Goal: Task Accomplishment & Management: Use online tool/utility

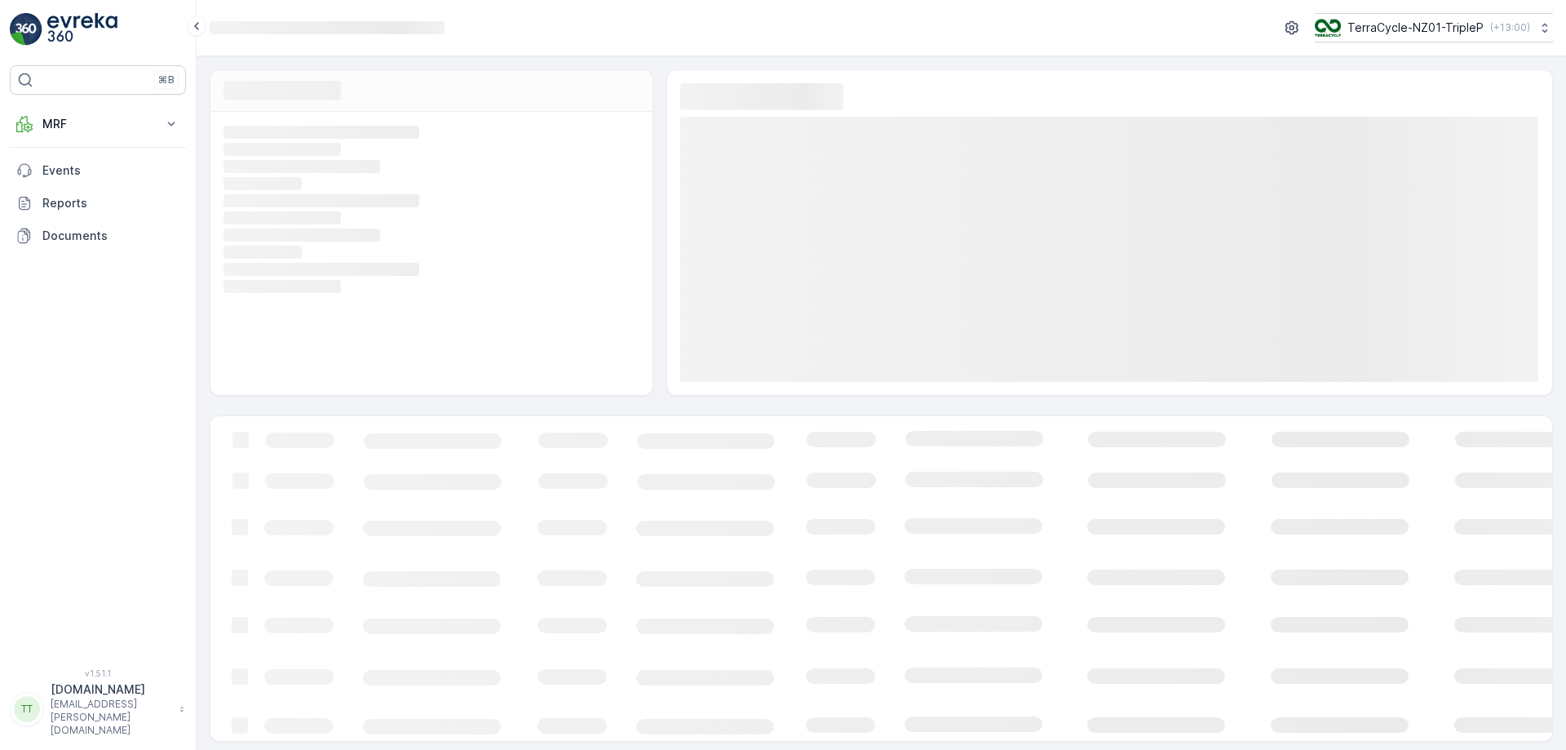
click at [1441, 36] on div "TerraCycle-NZ01-TripleP ( +13:00 )" at bounding box center [1422, 28] width 215 height 18
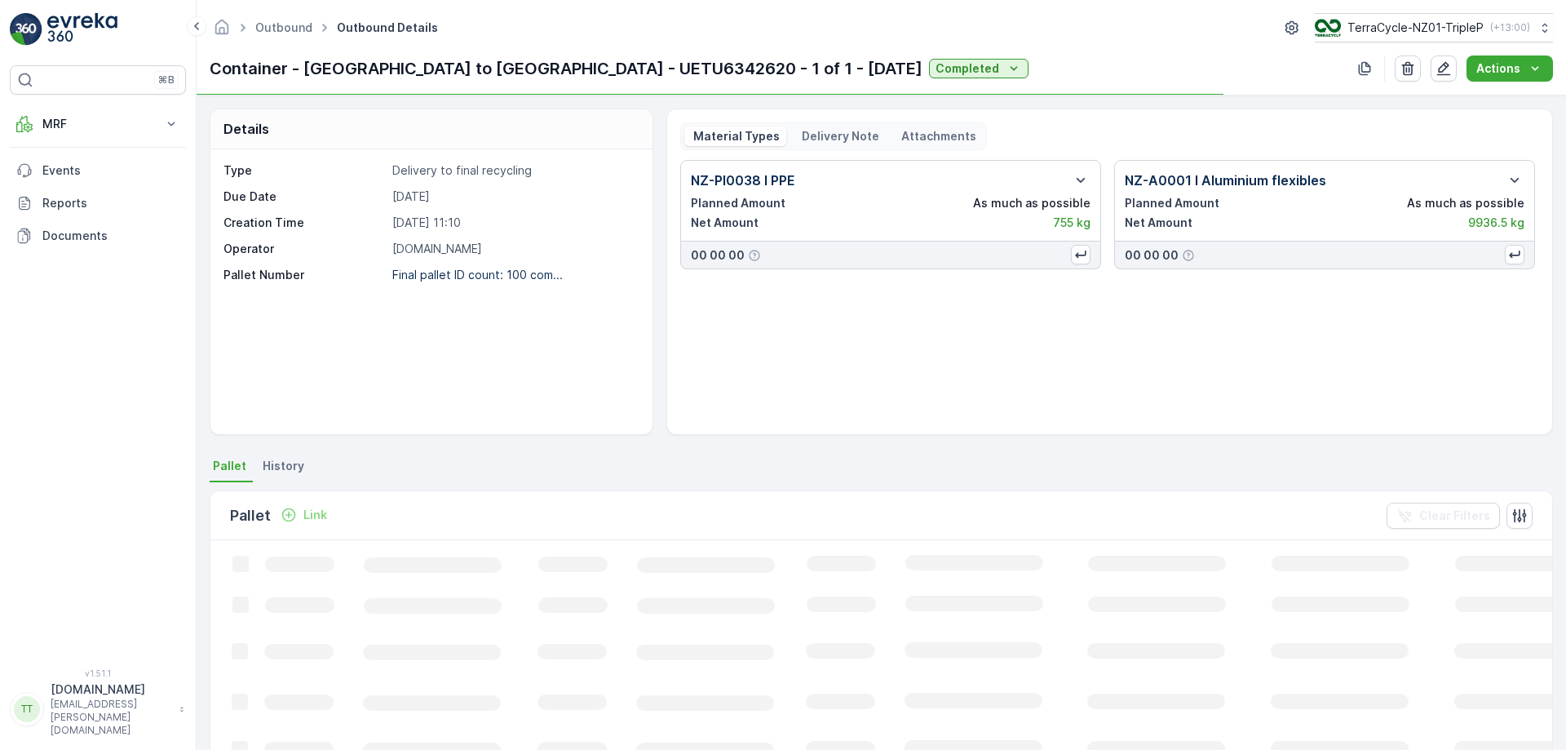
scroll to position [257, 0]
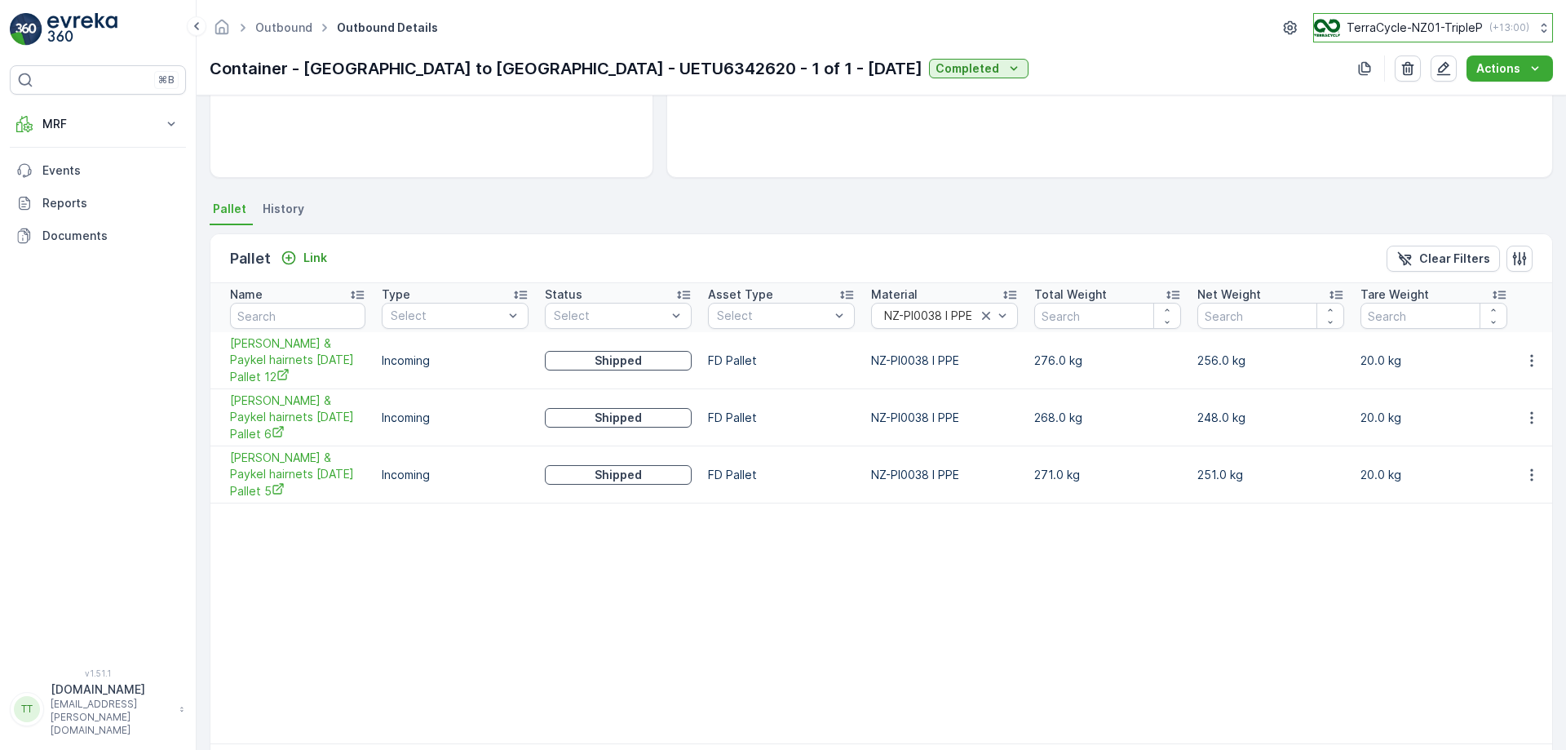
click at [1446, 19] on div "TerraCycle-NZ01-TripleP ( +13:00 )" at bounding box center [1421, 28] width 215 height 18
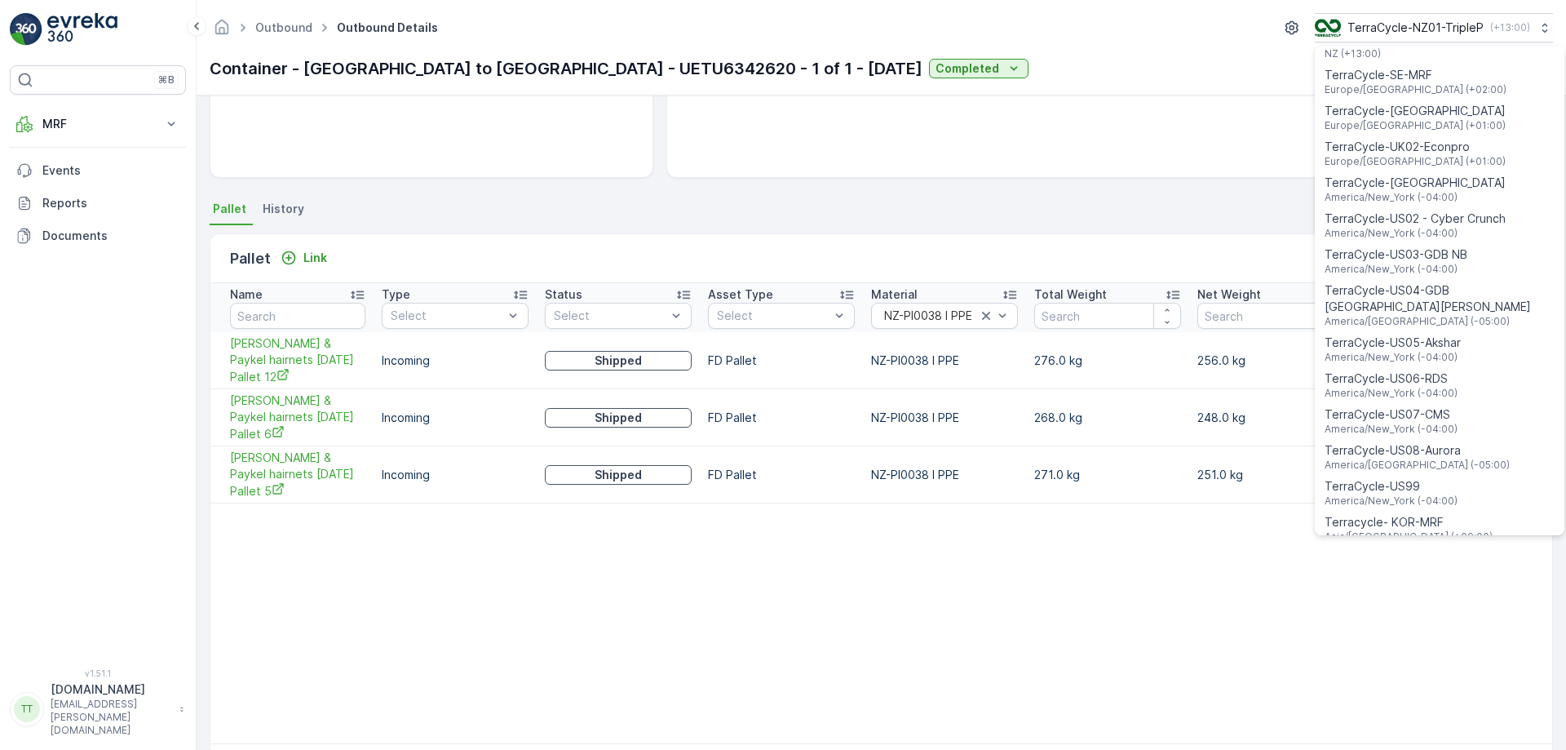
scroll to position [1172, 0]
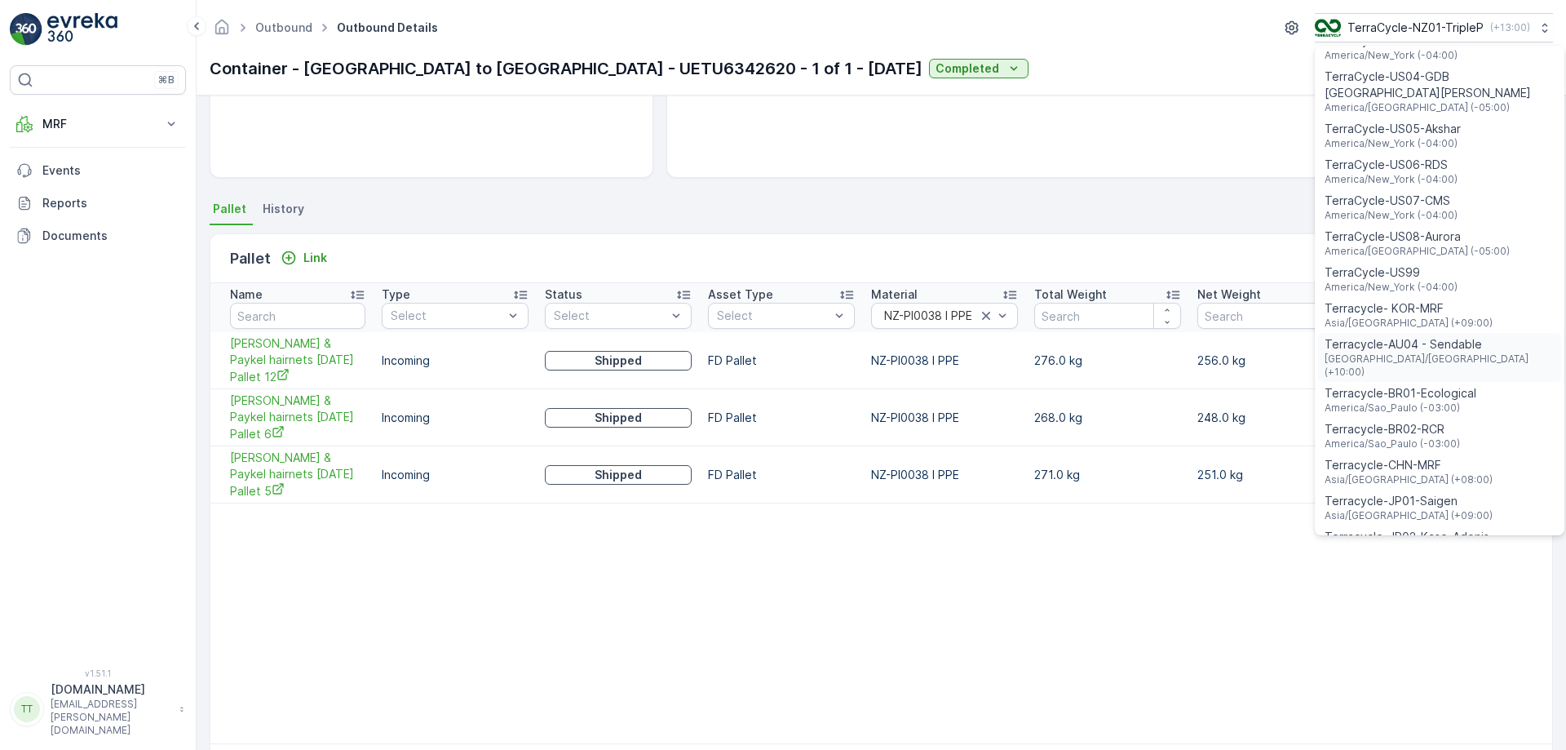
click at [1395, 336] on span "Terracycle-AU04 - Sendable" at bounding box center [1440, 344] width 230 height 16
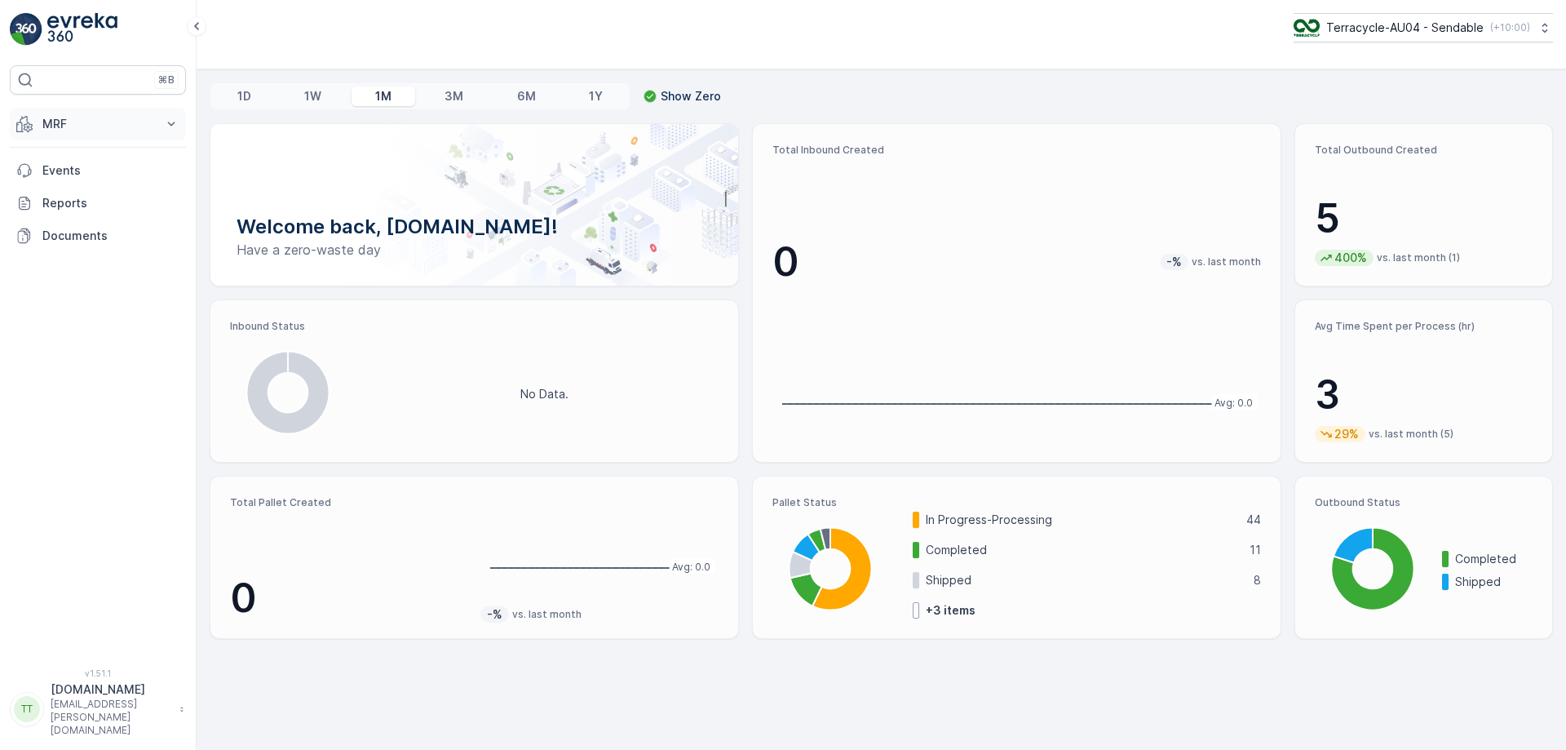
click at [135, 110] on button "MRF" at bounding box center [98, 124] width 176 height 33
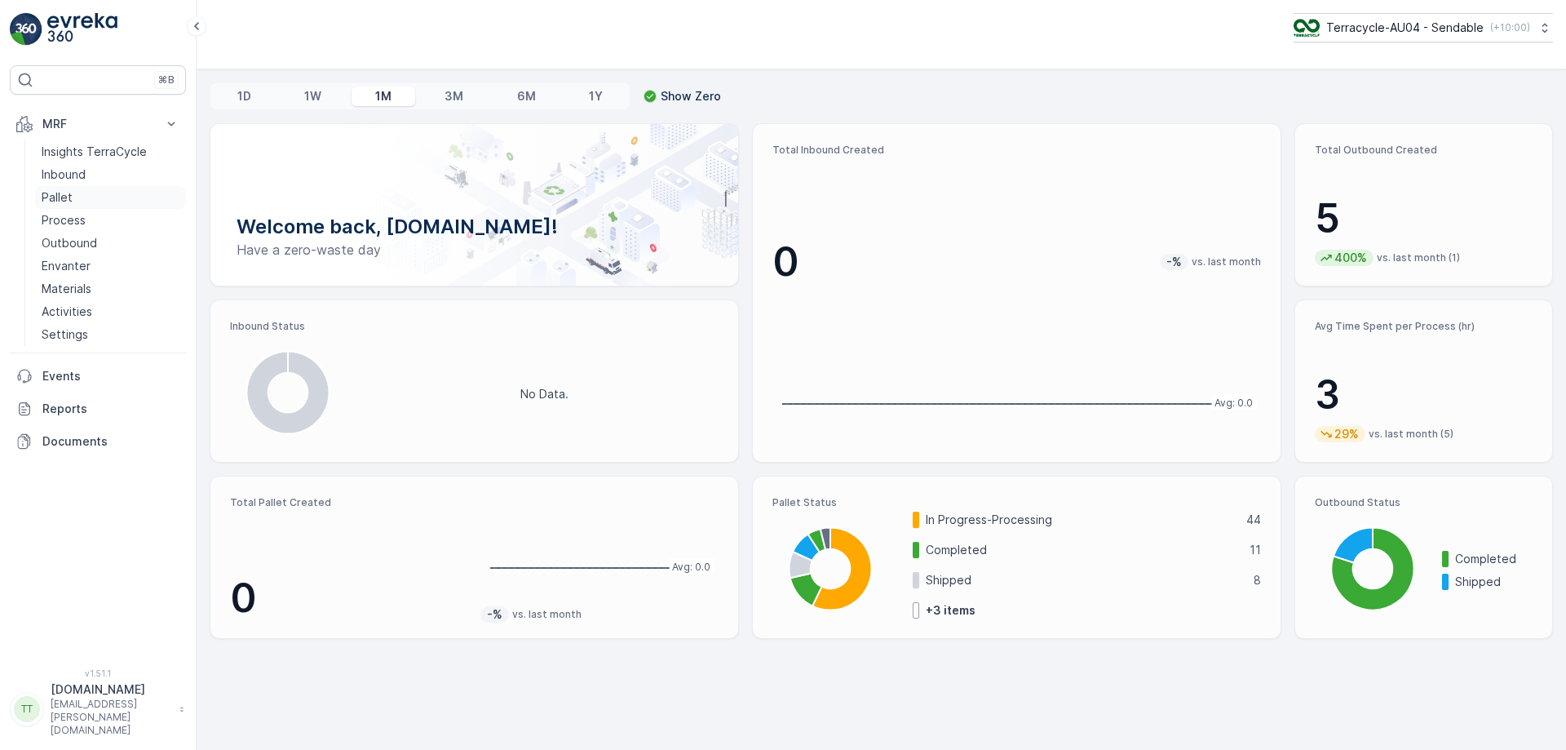
click at [73, 200] on link "Pallet" at bounding box center [110, 197] width 151 height 23
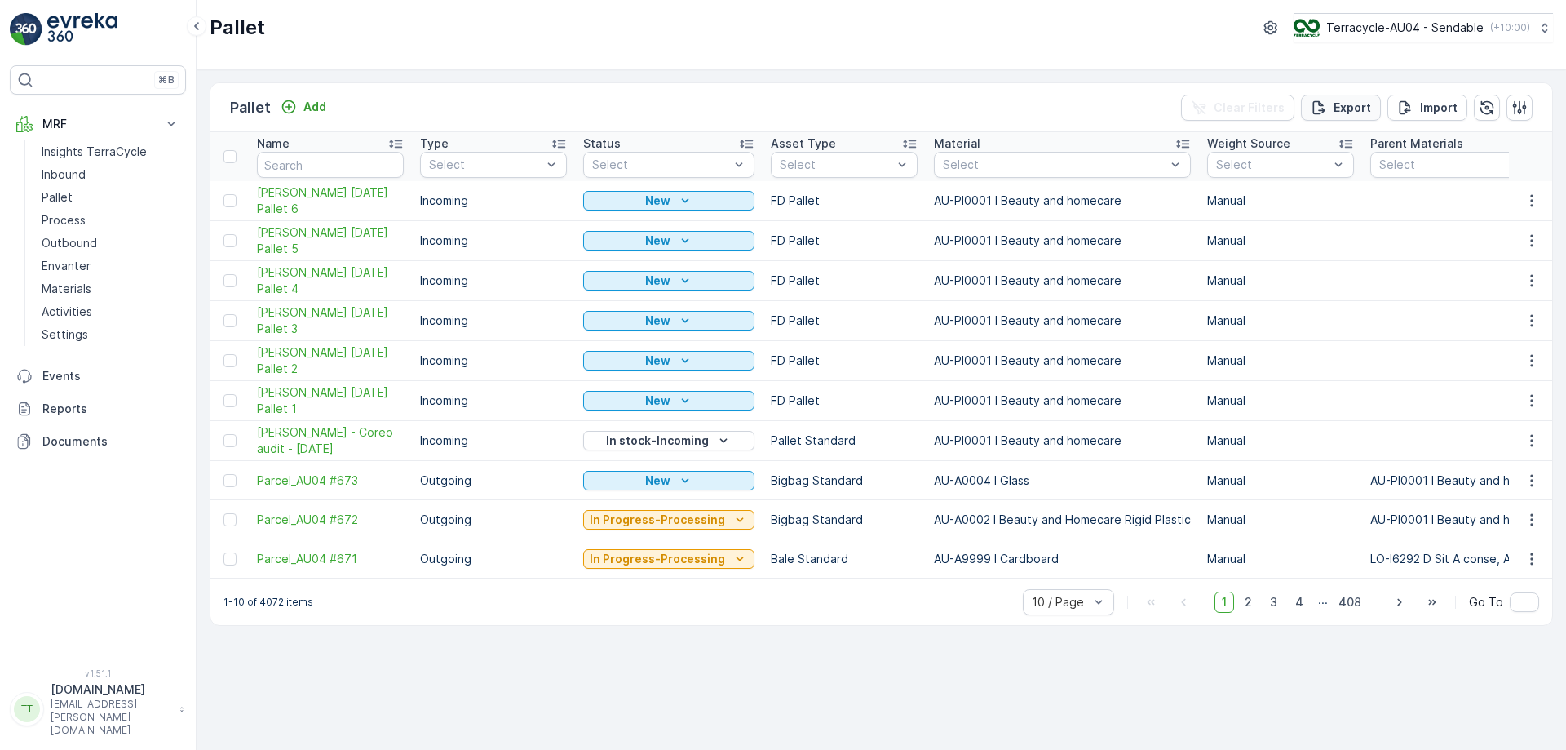
click at [1348, 104] on p "Export" at bounding box center [1353, 108] width 38 height 16
click at [1348, 104] on span "reports" at bounding box center [1420, 98] width 220 height 17
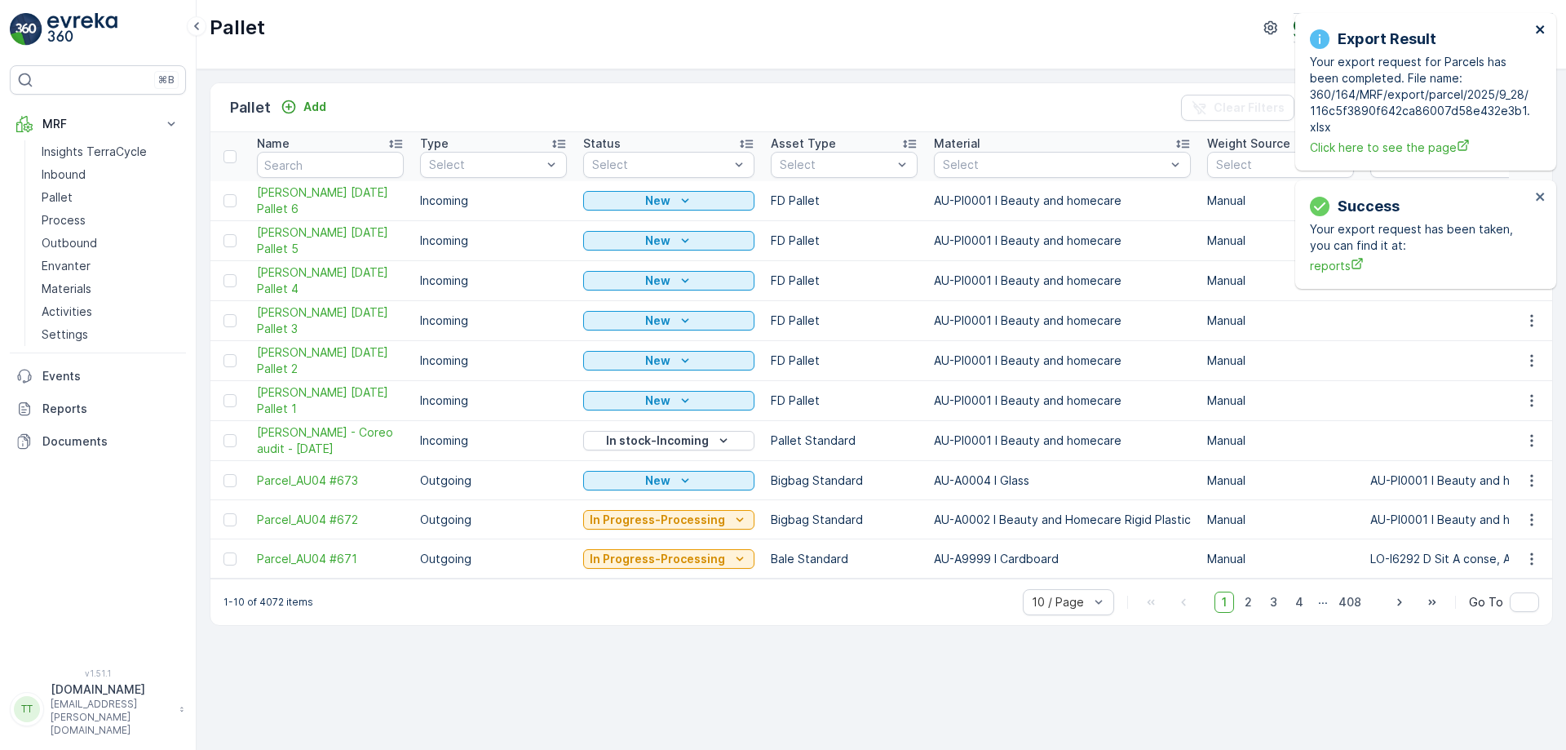
click at [1535, 28] on icon "close" at bounding box center [1540, 29] width 11 height 13
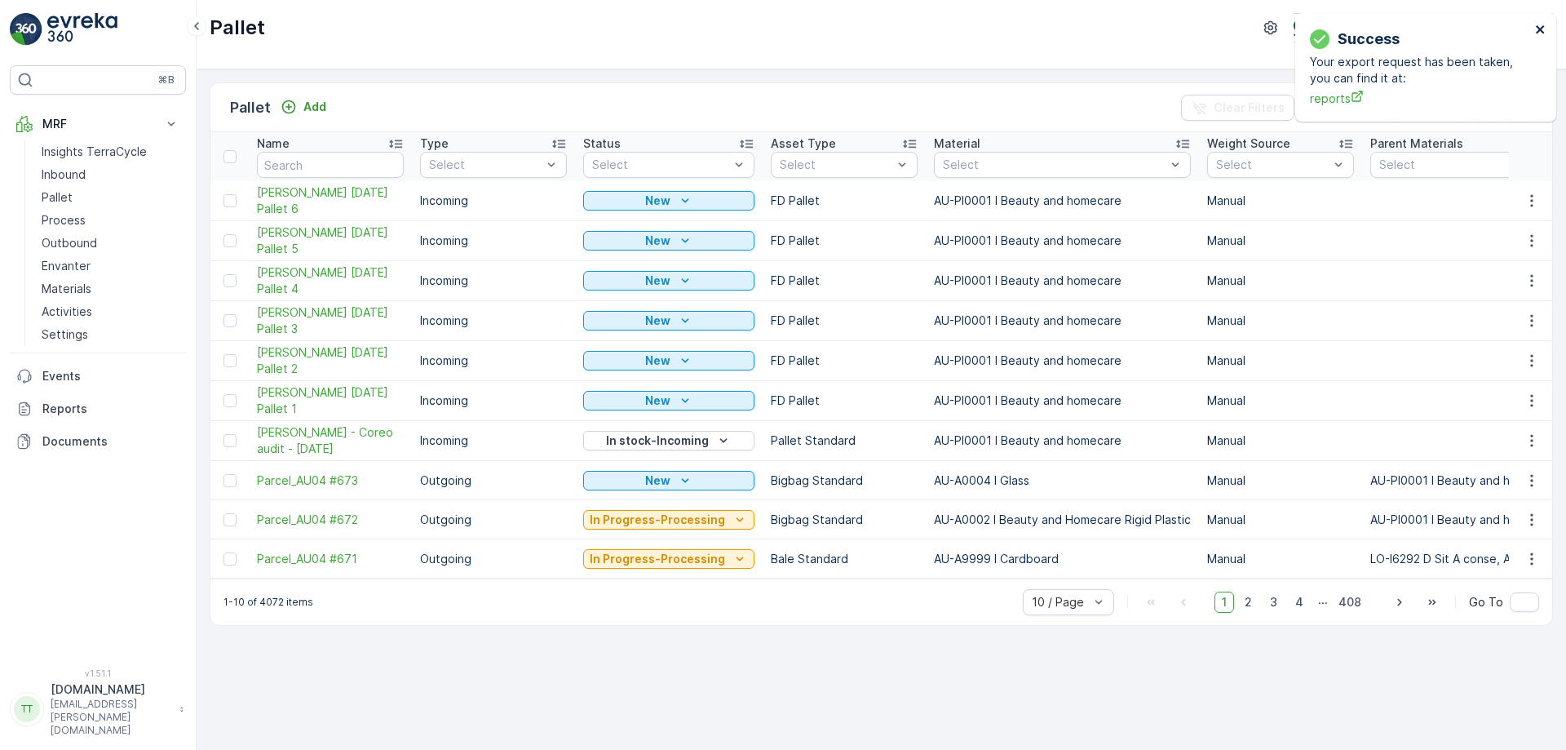
click at [1535, 32] on icon "close" at bounding box center [1540, 29] width 11 height 13
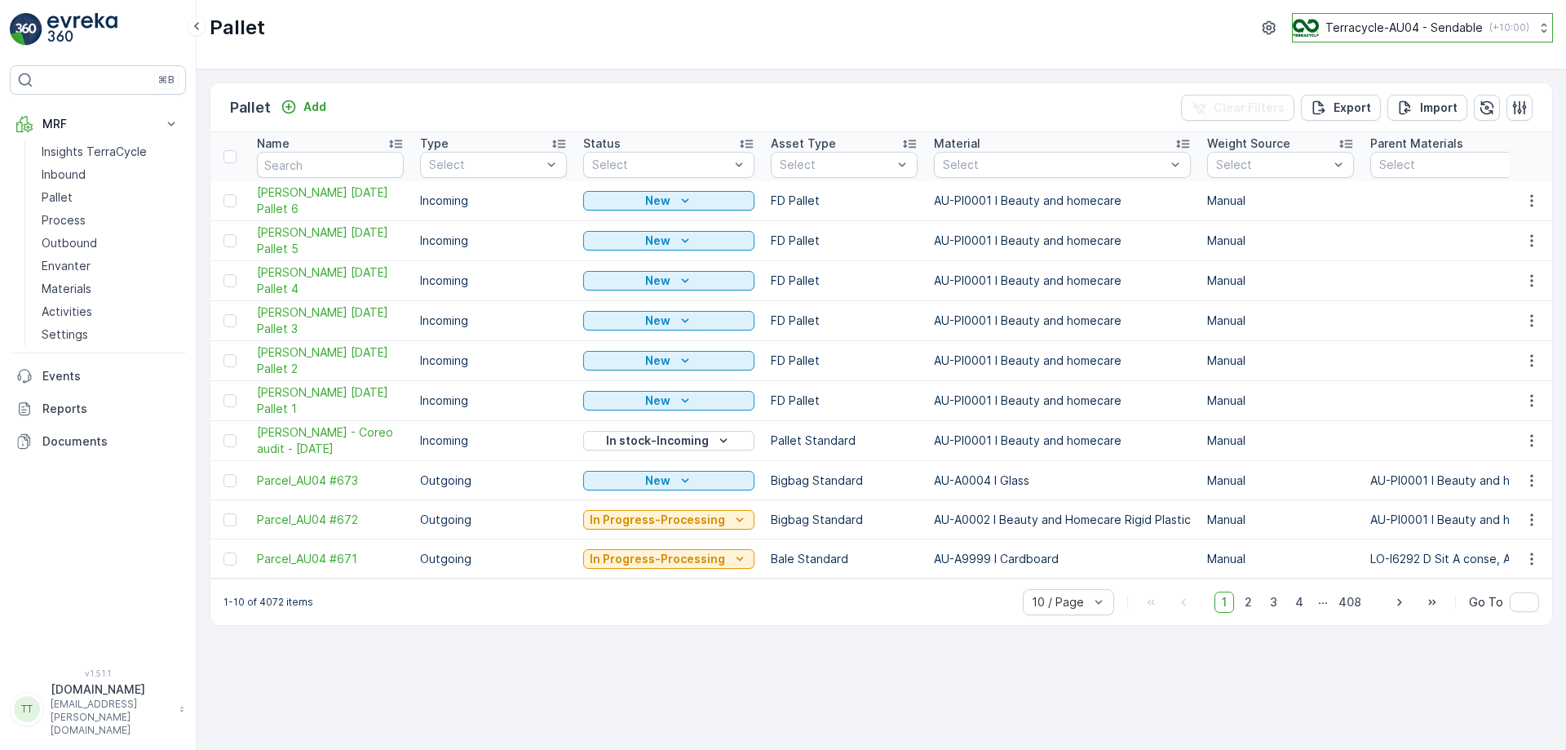
click at [1405, 29] on p "Terracycle-AU04 - Sendable" at bounding box center [1404, 28] width 157 height 16
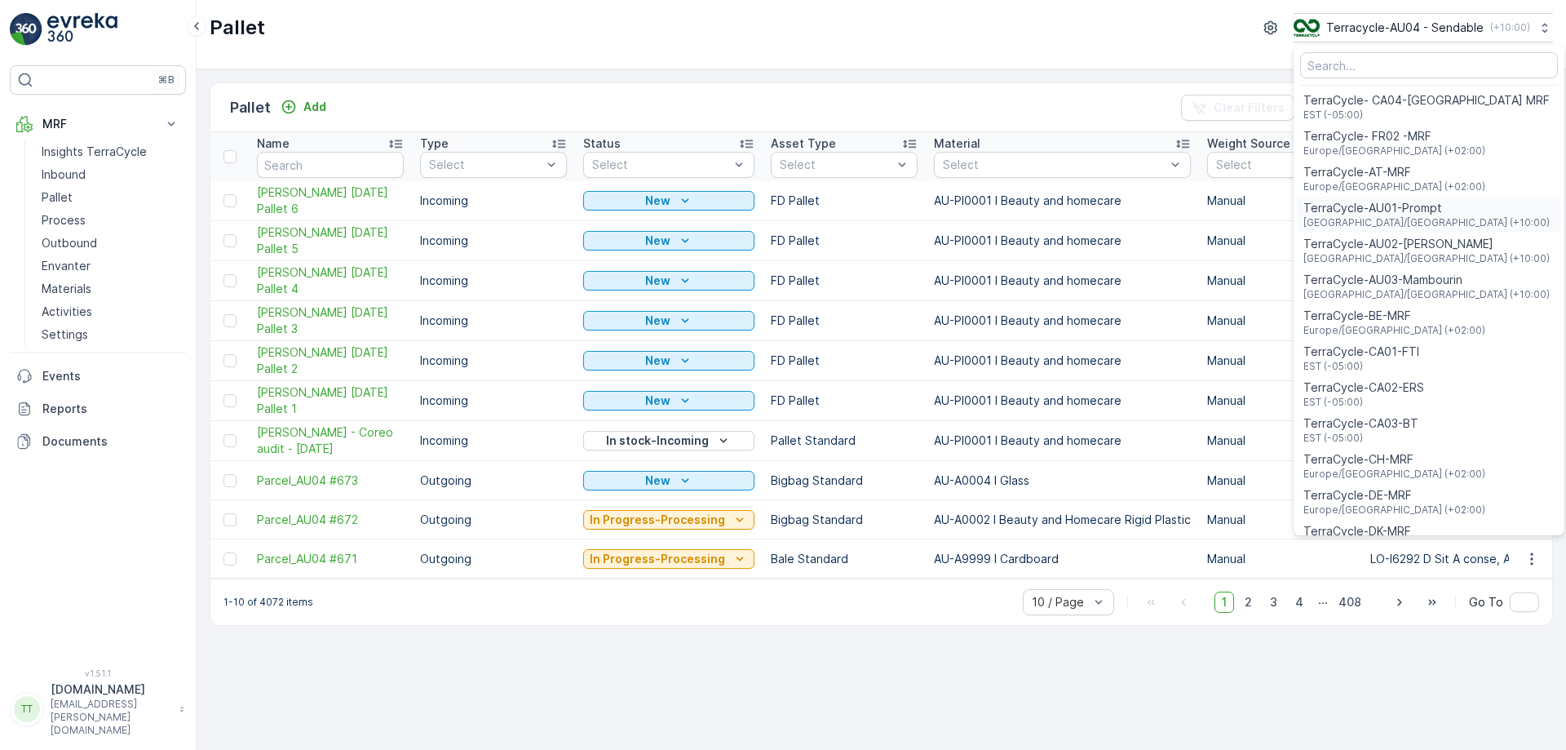
click at [1401, 209] on span "TerraCycle-AU01-Prompt" at bounding box center [1427, 208] width 246 height 16
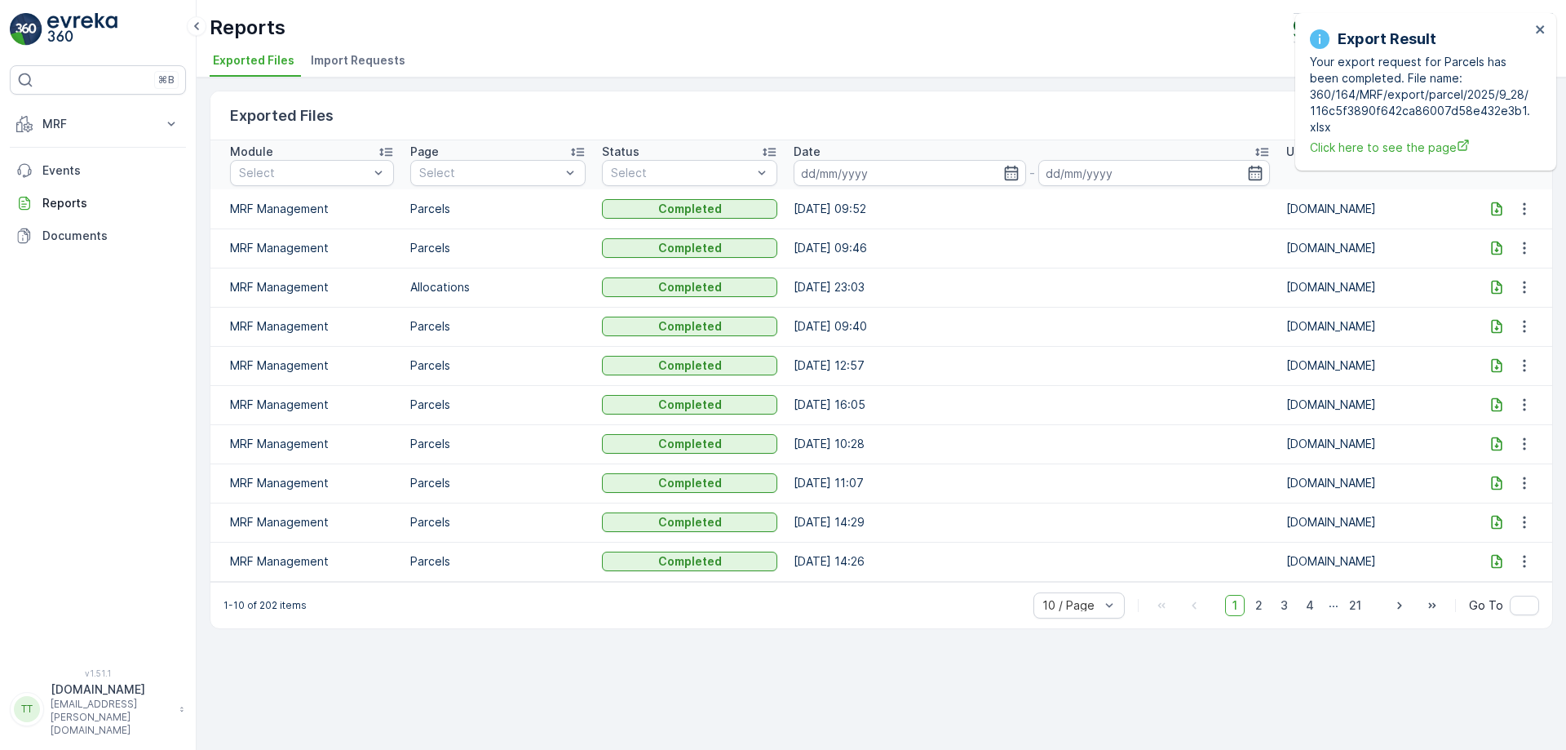
click at [1494, 206] on icon at bounding box center [1497, 209] width 16 height 16
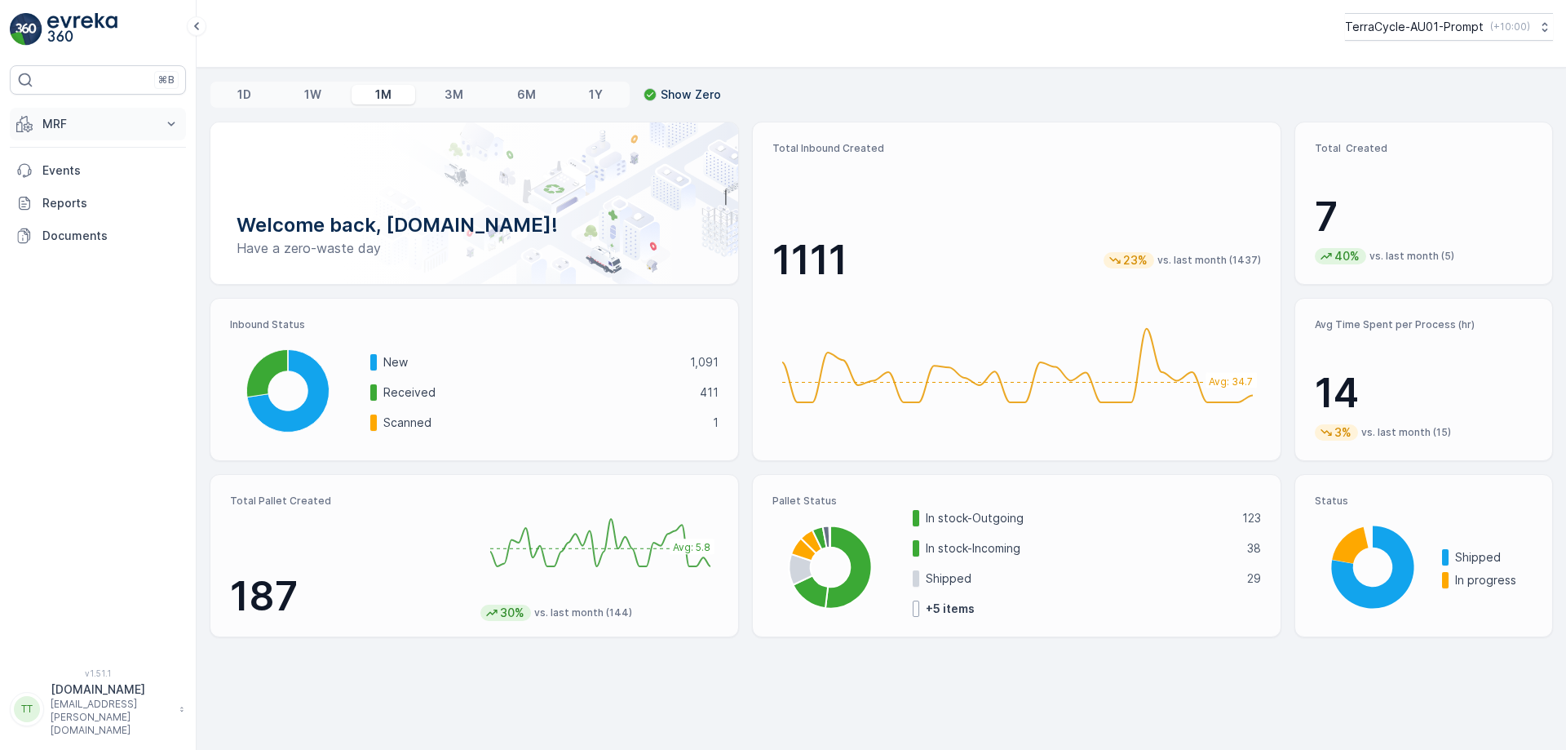
click at [109, 123] on p "MRF" at bounding box center [97, 124] width 111 height 16
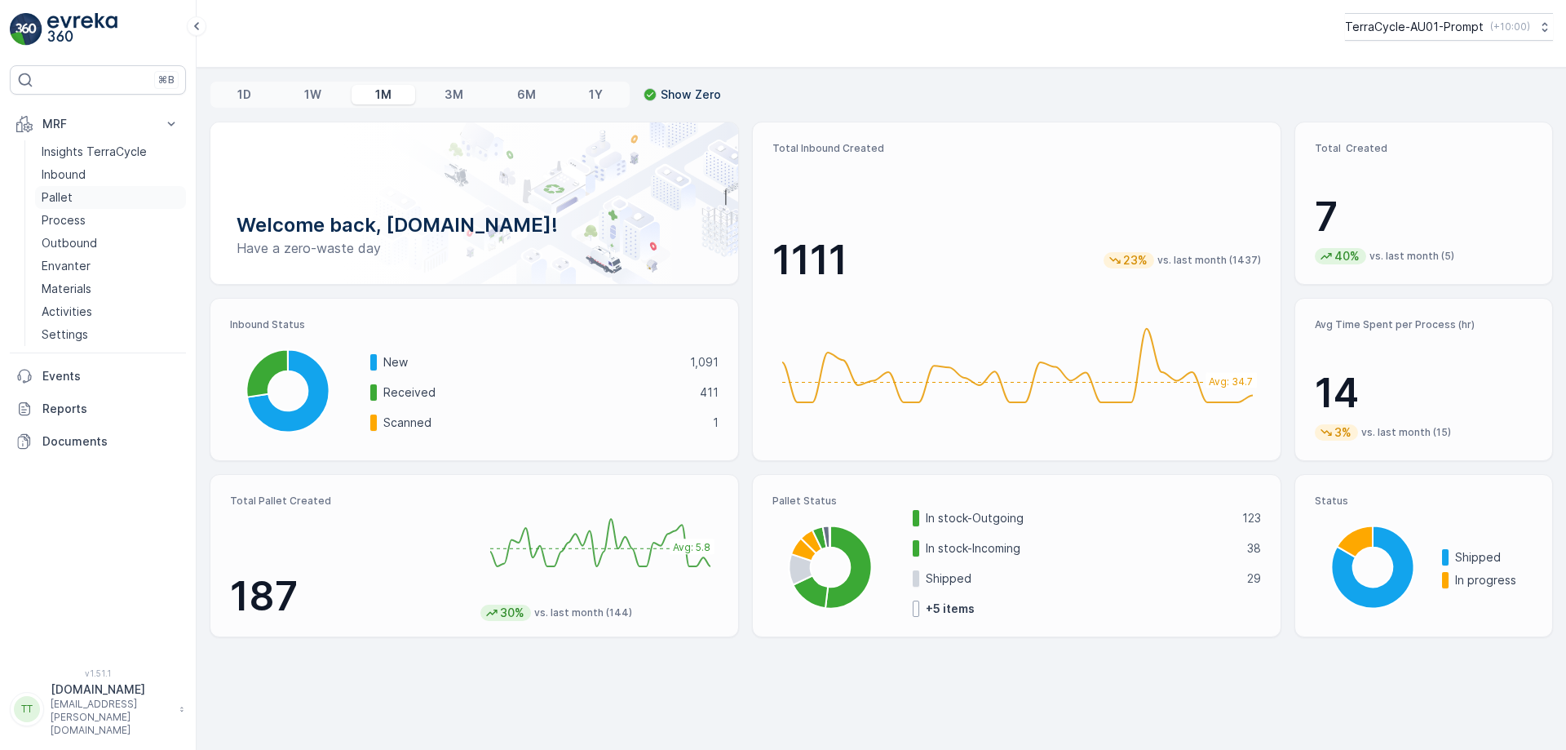
click at [71, 197] on p "Pallet" at bounding box center [57, 197] width 31 height 16
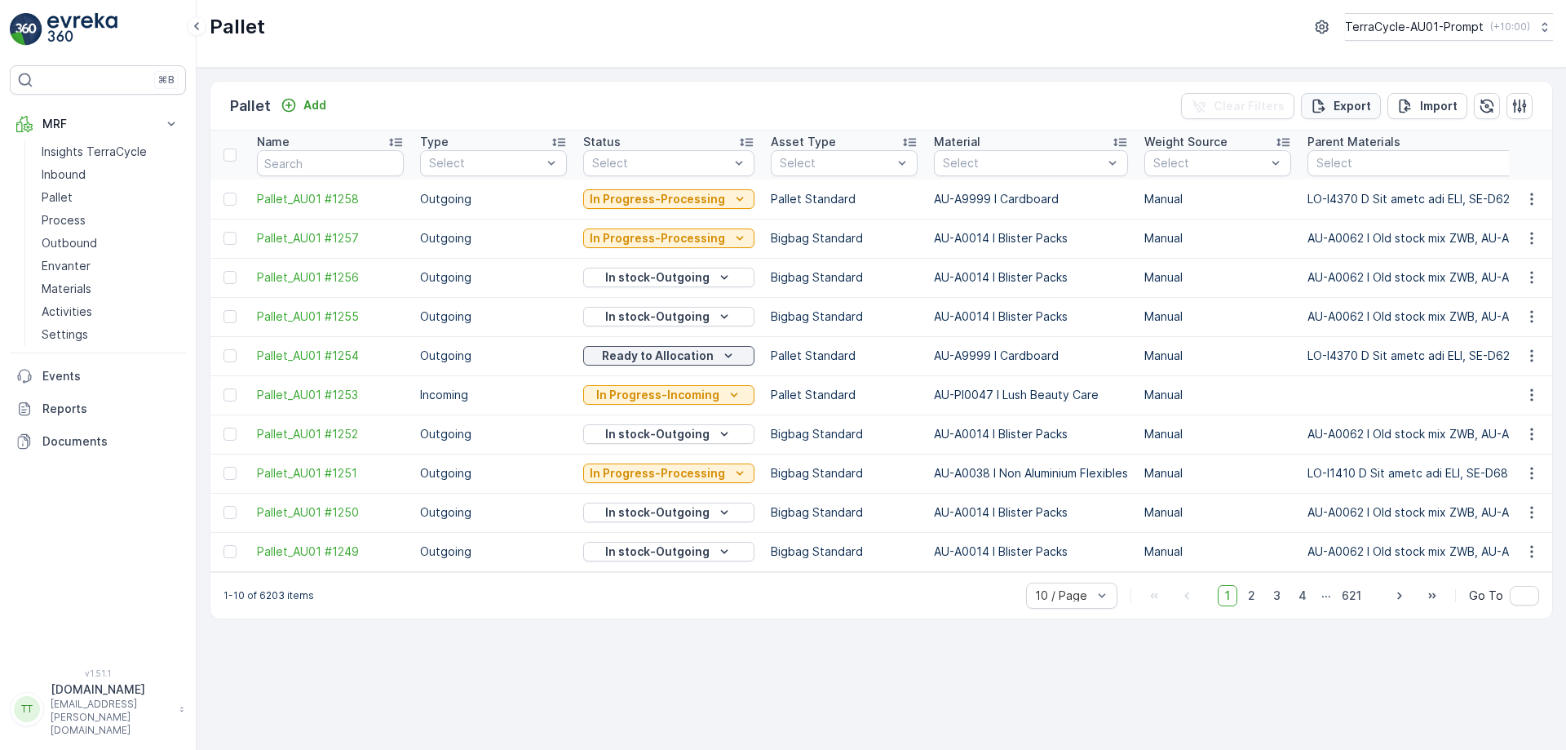
click at [1360, 112] on p "Export" at bounding box center [1353, 106] width 38 height 16
click at [1340, 99] on span "reports" at bounding box center [1420, 98] width 220 height 17
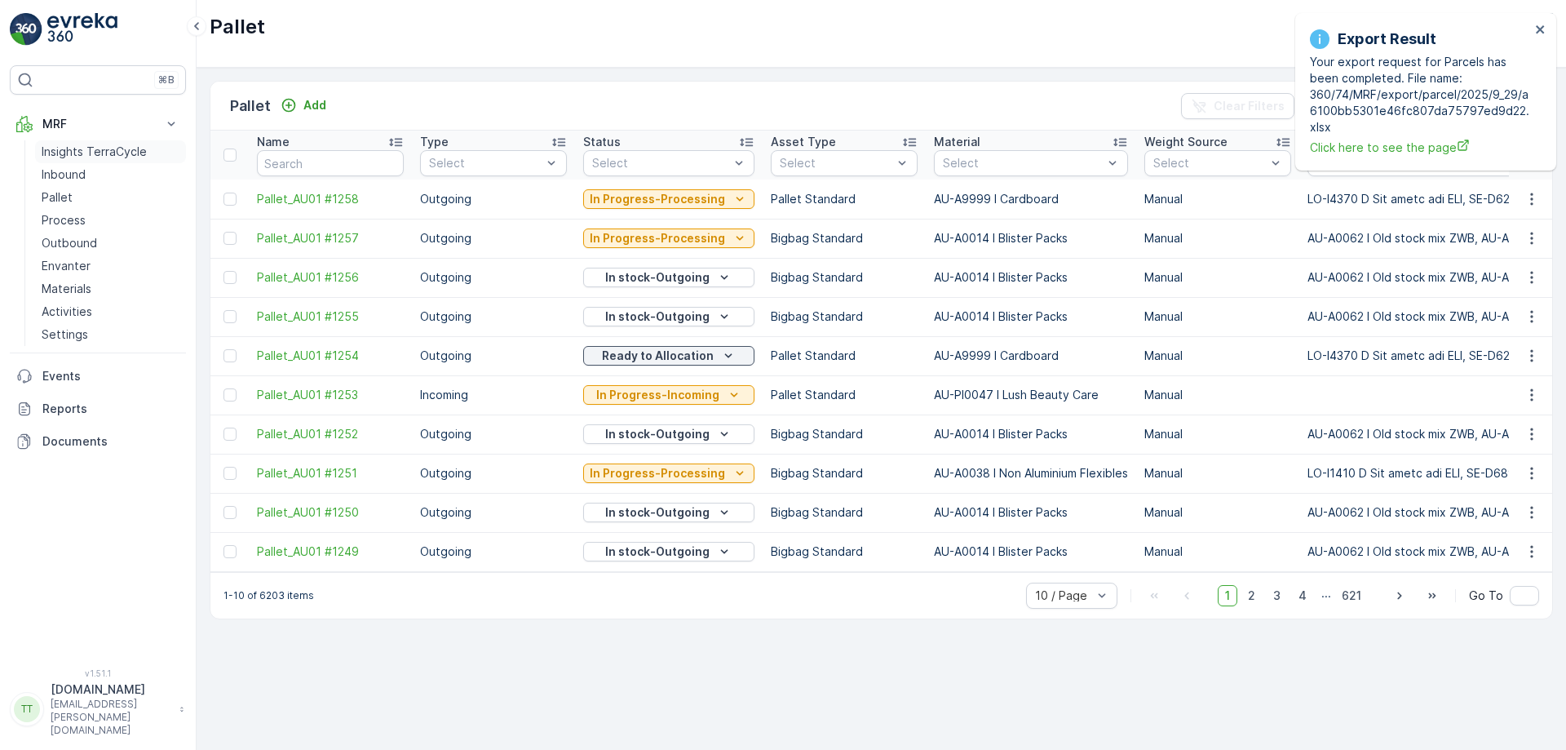
click at [91, 153] on p "Insights TerraCycle" at bounding box center [94, 152] width 105 height 16
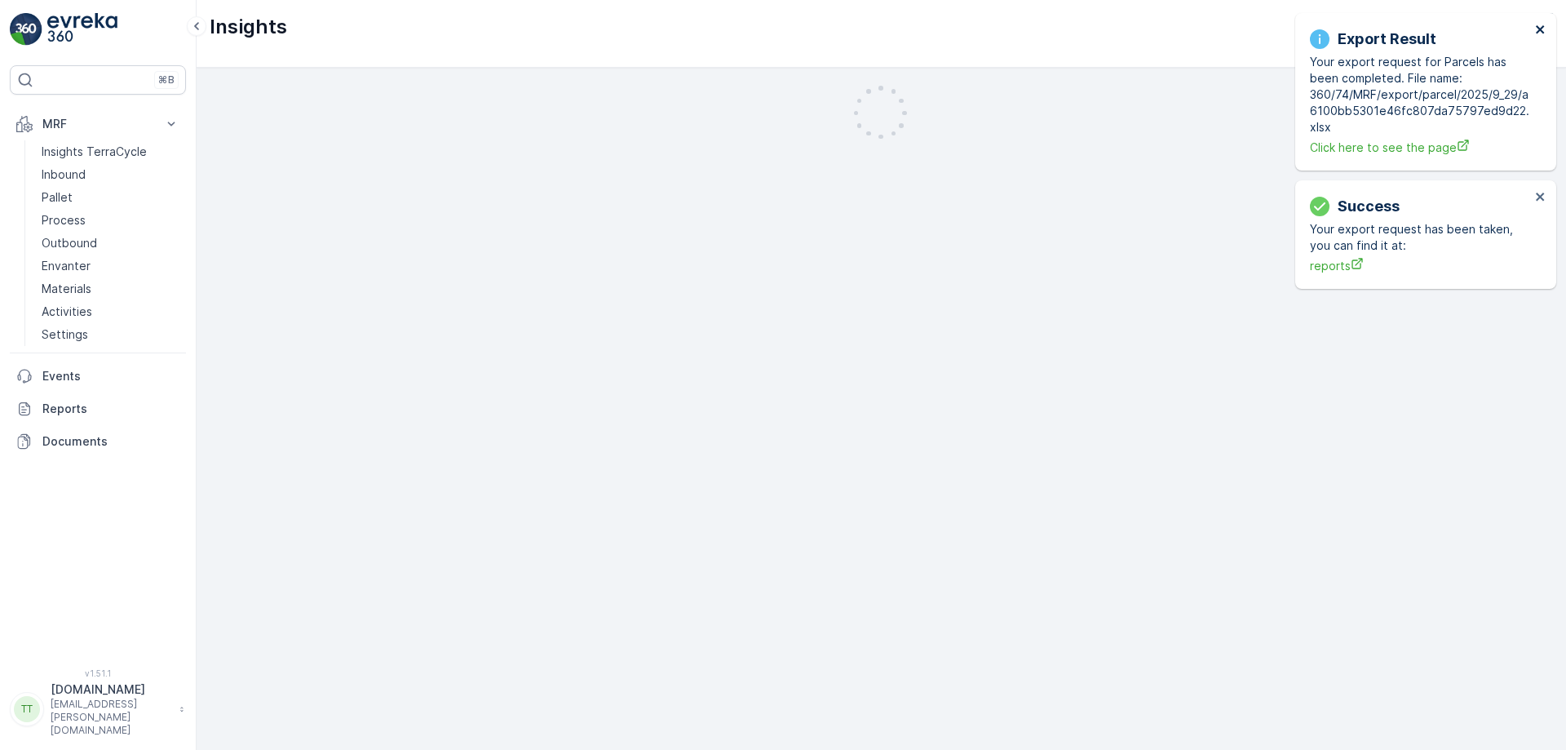
click at [1537, 27] on icon "close" at bounding box center [1540, 29] width 8 height 8
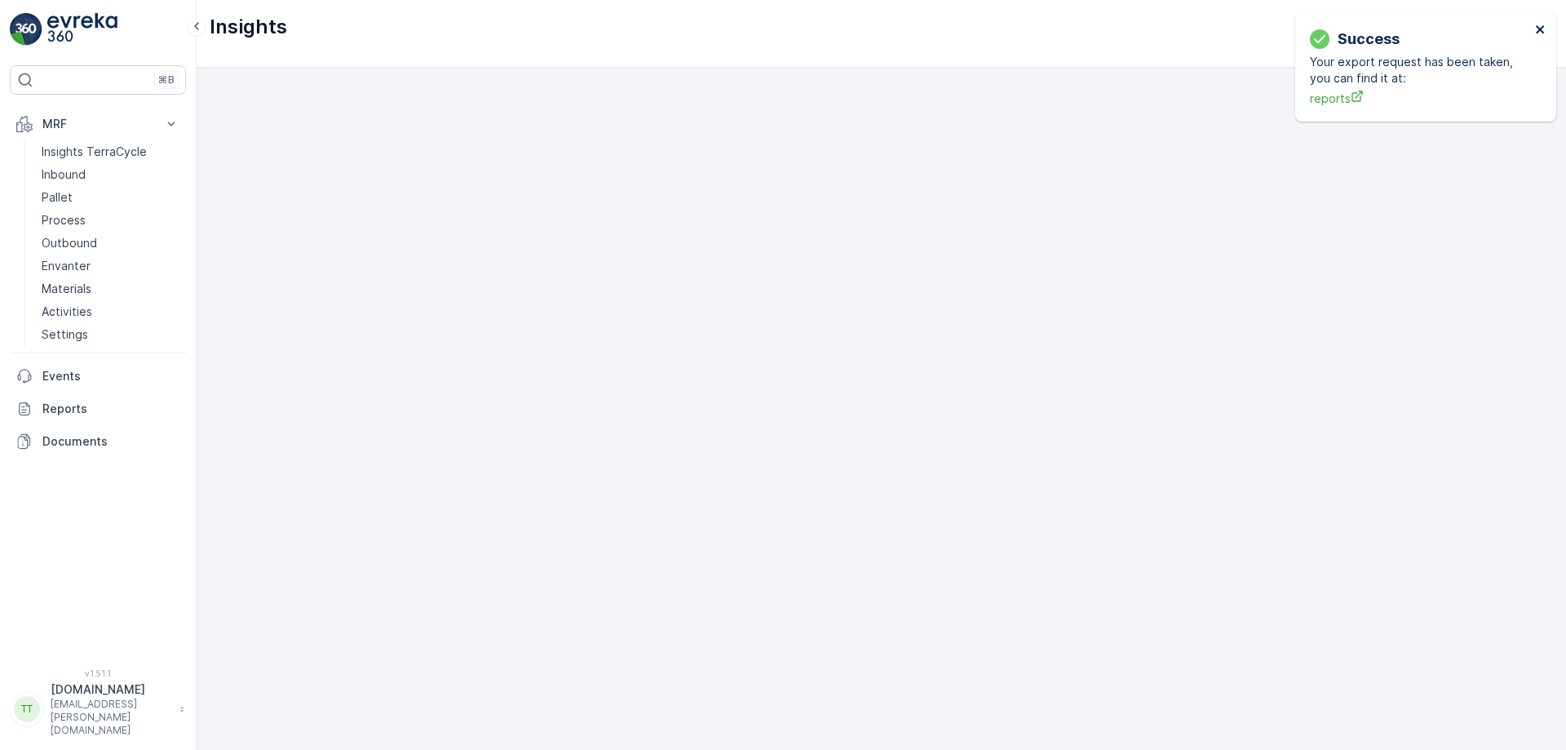
click at [1537, 27] on icon "close" at bounding box center [1540, 29] width 8 height 8
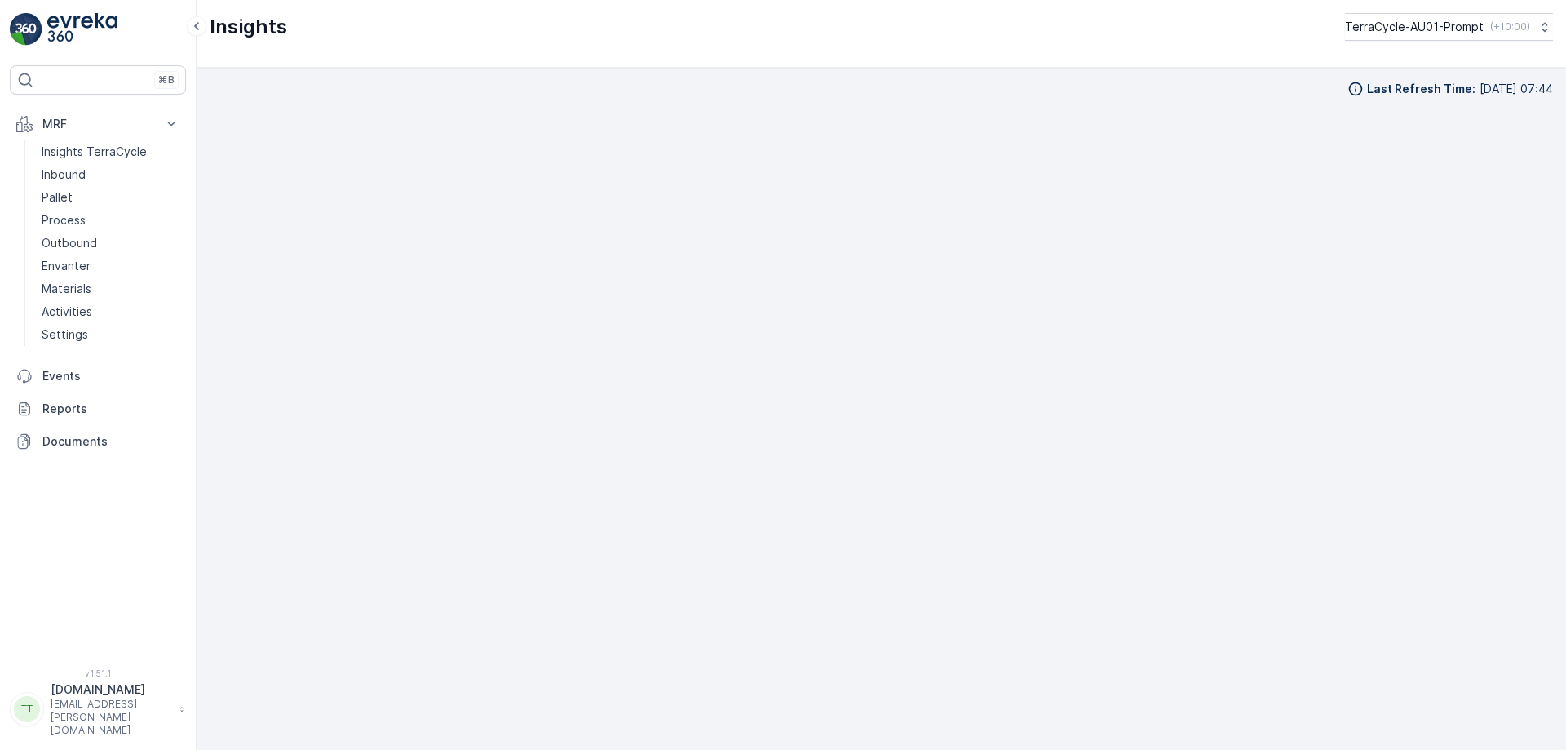
scroll to position [16, 0]
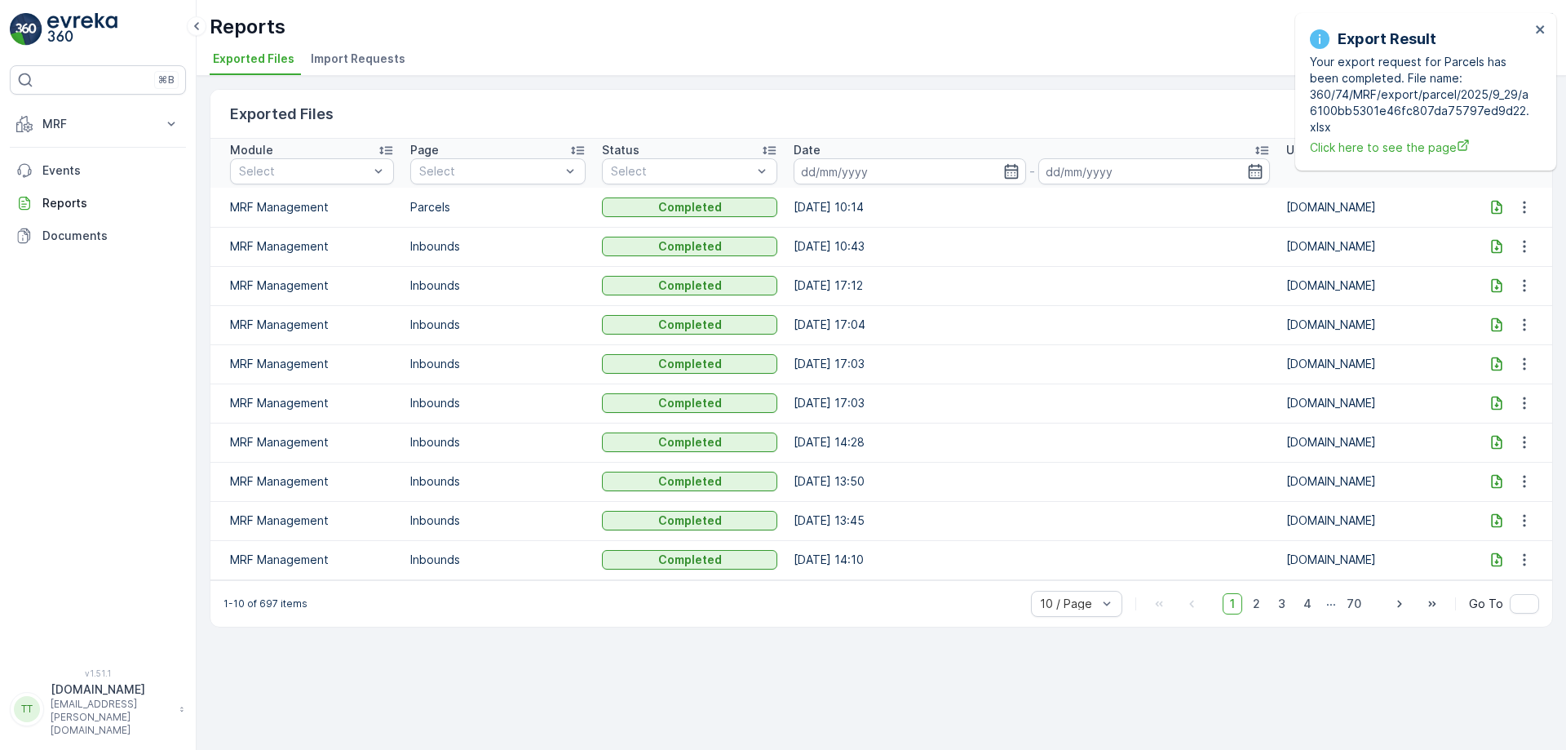
click at [1495, 213] on icon at bounding box center [1497, 207] width 11 height 14
click at [104, 135] on button "MRF" at bounding box center [98, 124] width 176 height 33
